Goal: Transaction & Acquisition: Purchase product/service

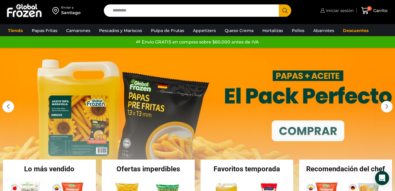
click at [338, 9] on span "Iniciar sesión" at bounding box center [339, 11] width 29 height 6
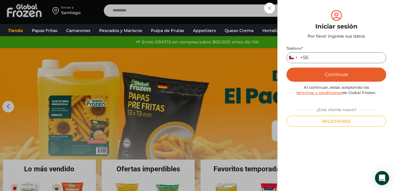
click at [332, 57] on input "Teléfono *" at bounding box center [337, 57] width 100 height 11
type input "*********"
click at [331, 74] on button "Continuar" at bounding box center [337, 75] width 100 height 14
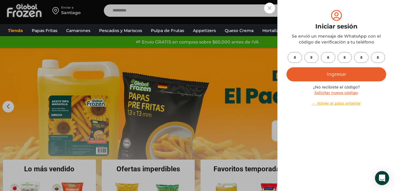
click at [296, 55] on input "text" at bounding box center [295, 57] width 14 height 11
type input "*"
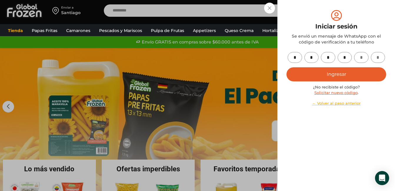
type input "*"
click at [323, 71] on button "Ingresar" at bounding box center [337, 74] width 100 height 14
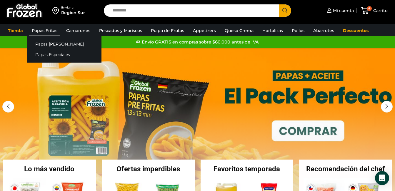
click at [48, 30] on link "Papas Fritas" at bounding box center [45, 30] width 32 height 11
click at [48, 43] on link "Papas [PERSON_NAME]" at bounding box center [64, 44] width 74 height 11
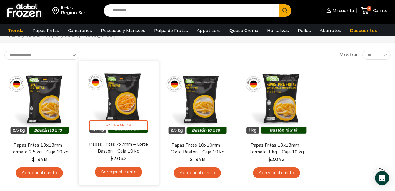
scroll to position [59, 0]
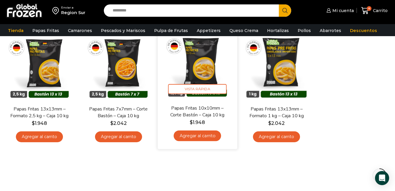
click at [203, 71] on img at bounding box center [197, 64] width 71 height 71
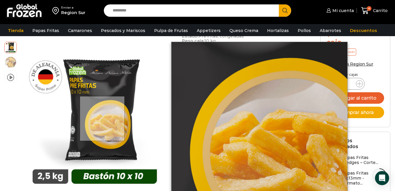
scroll to position [295, 0]
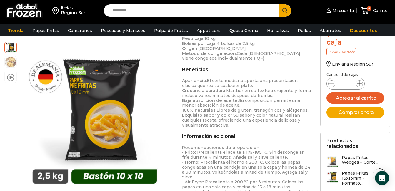
click at [358, 83] on icon at bounding box center [359, 84] width 5 height 5
type input "*"
click at [391, 77] on div "$ 19.480 + IVA x caja Precio al contado Enviar a Region Sur Cantidad de cajas P…" at bounding box center [355, 135] width 79 height 222
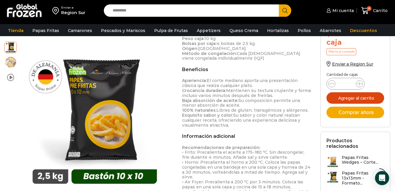
click at [360, 98] on button "Agregar al carrito" at bounding box center [356, 97] width 58 height 11
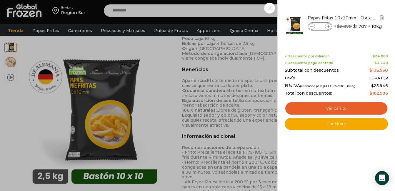
click at [309, 25] on span at bounding box center [312, 26] width 6 height 6
type input "*"
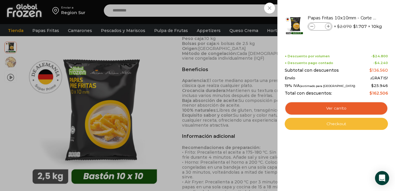
click at [331, 125] on link "Checkout" at bounding box center [336, 124] width 103 height 12
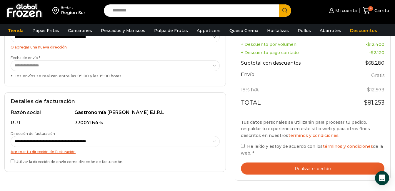
scroll to position [147, 0]
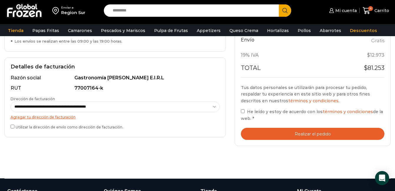
click at [334, 128] on button "Realizar el pedido" at bounding box center [313, 134] width 144 height 12
